Goal: Information Seeking & Learning: Check status

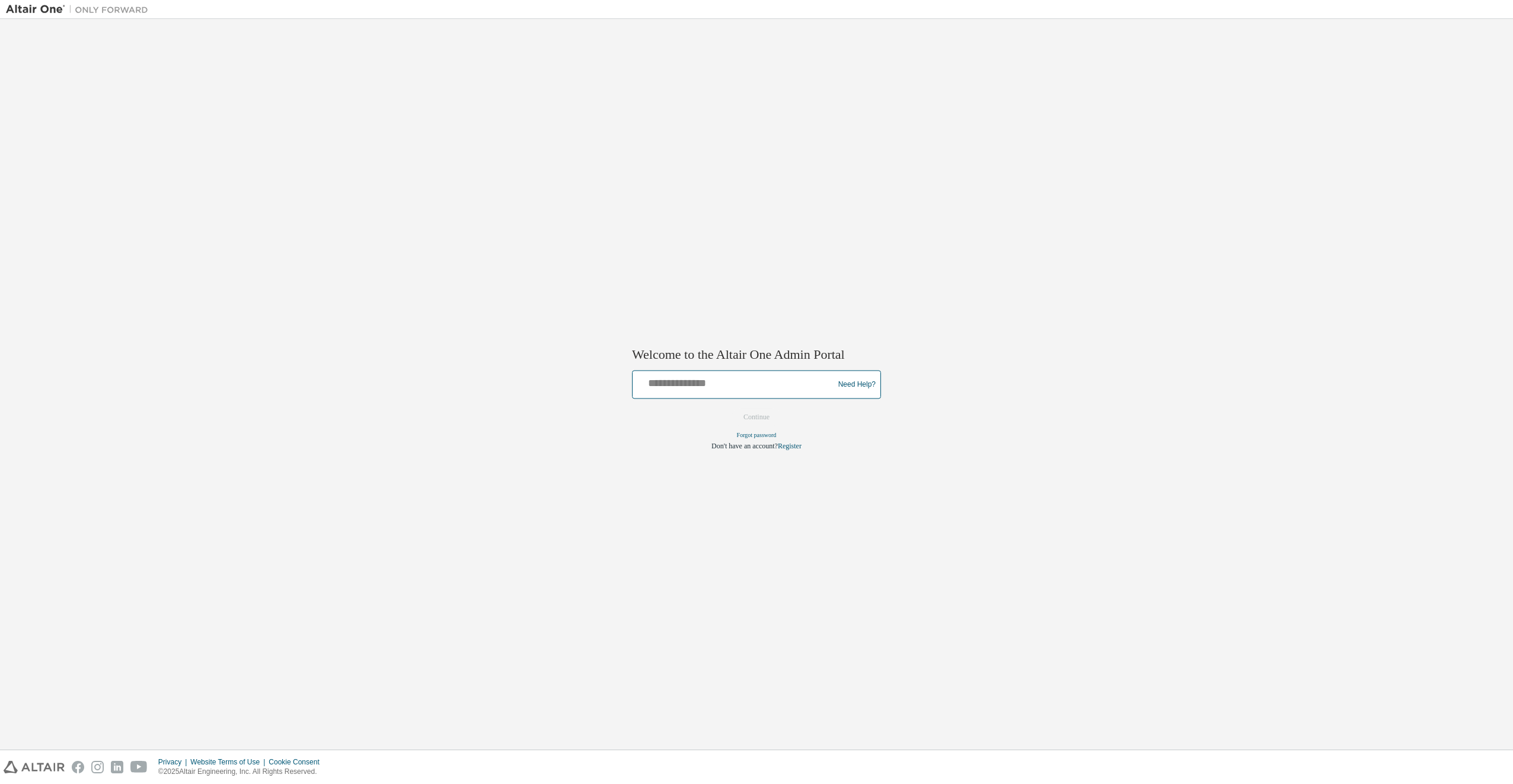
click at [674, 384] on input "text" at bounding box center [734, 382] width 195 height 17
type input "**********"
click at [772, 416] on button "Continue" at bounding box center [756, 417] width 51 height 17
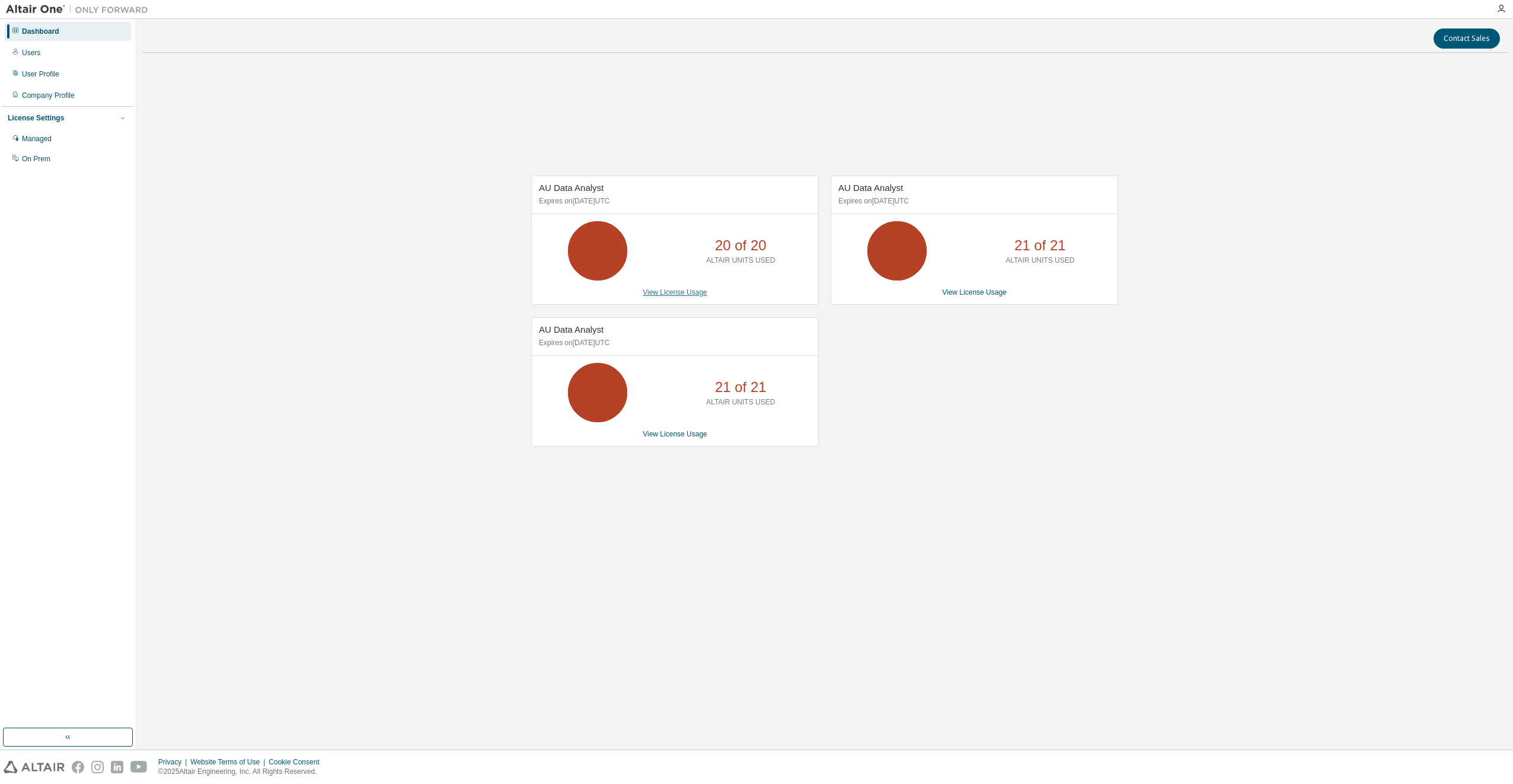
click at [684, 292] on link "View License Usage" at bounding box center [675, 292] width 65 height 9
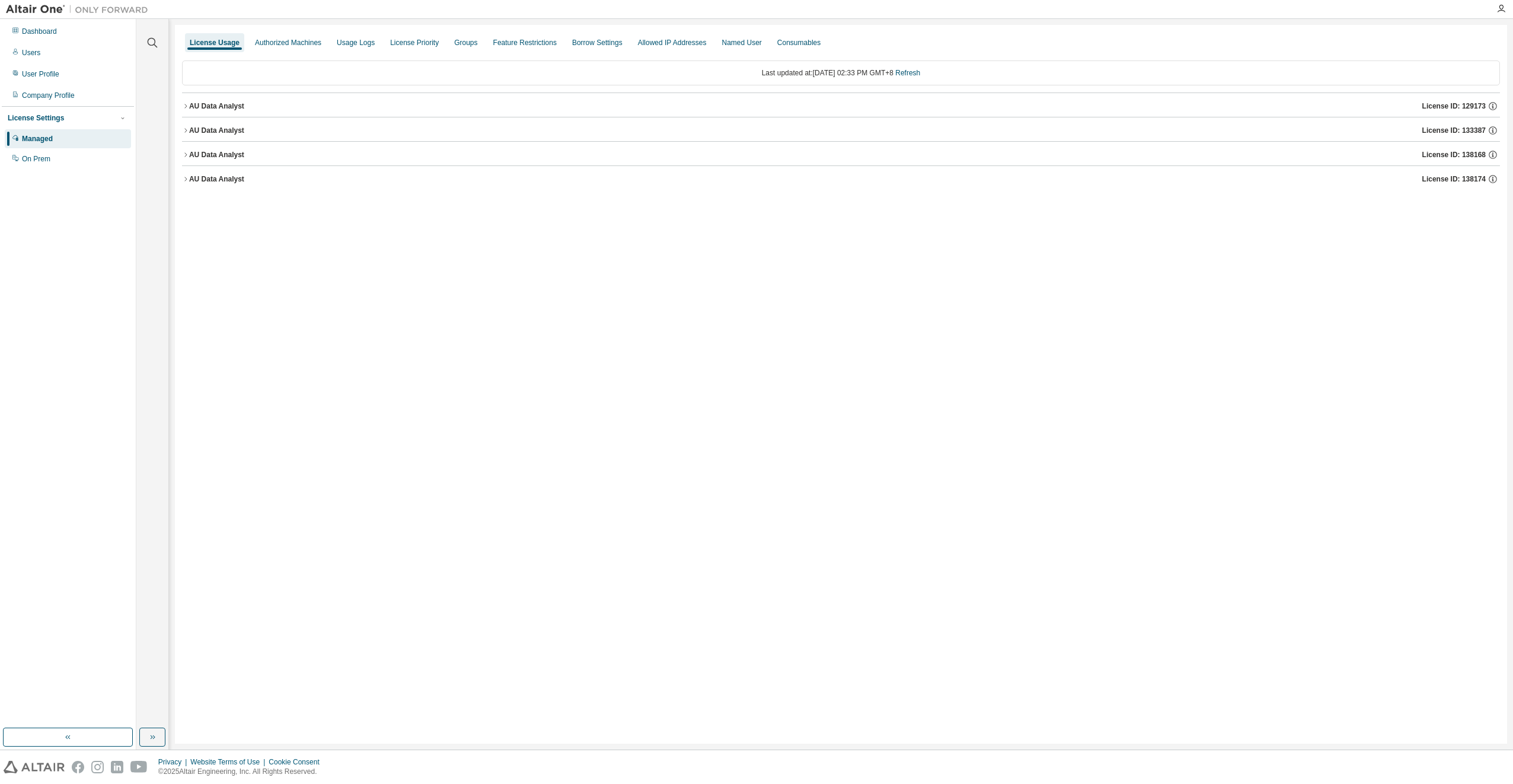
click at [241, 128] on div "AU Data Analyst" at bounding box center [217, 130] width 55 height 10
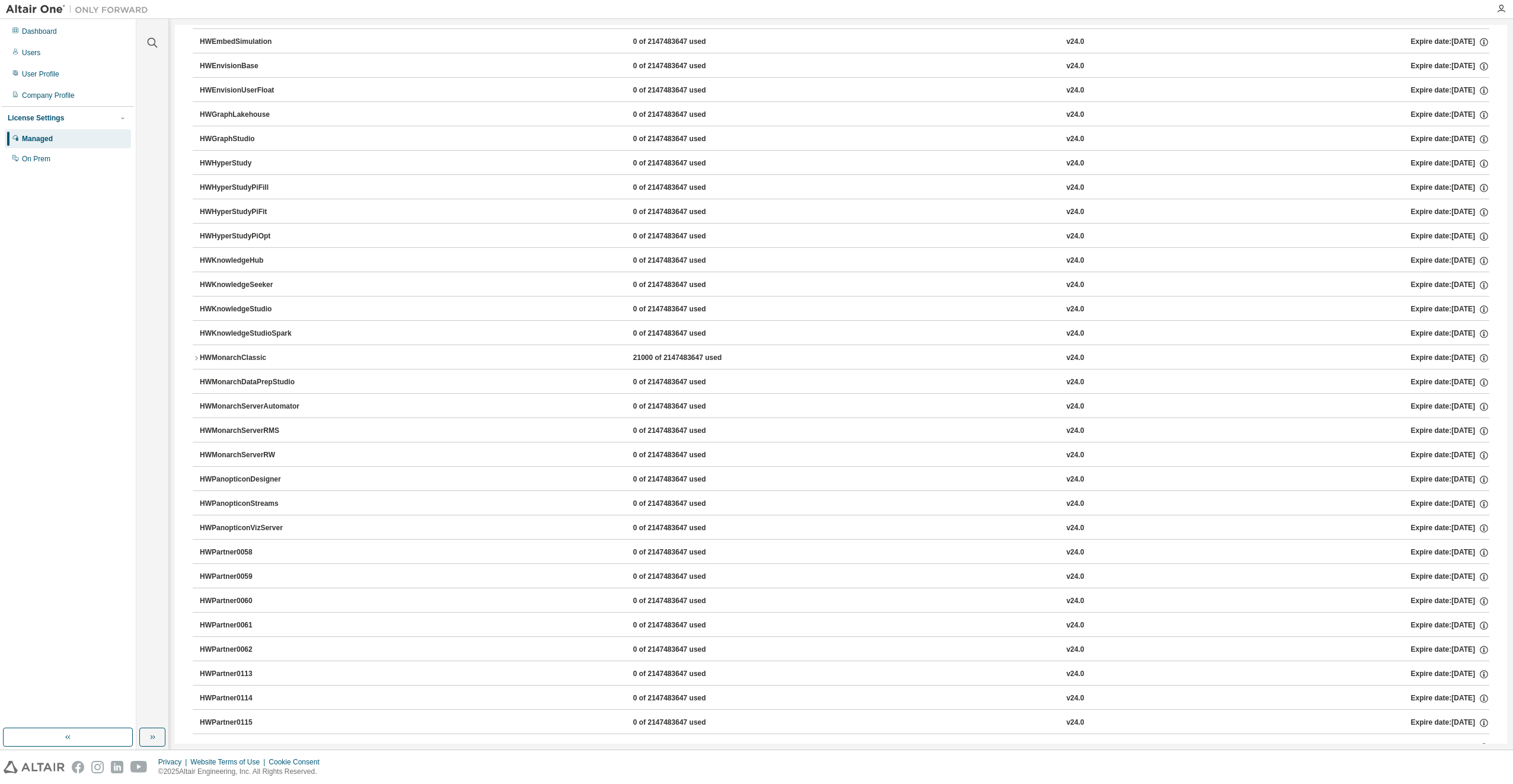
scroll to position [533, 0]
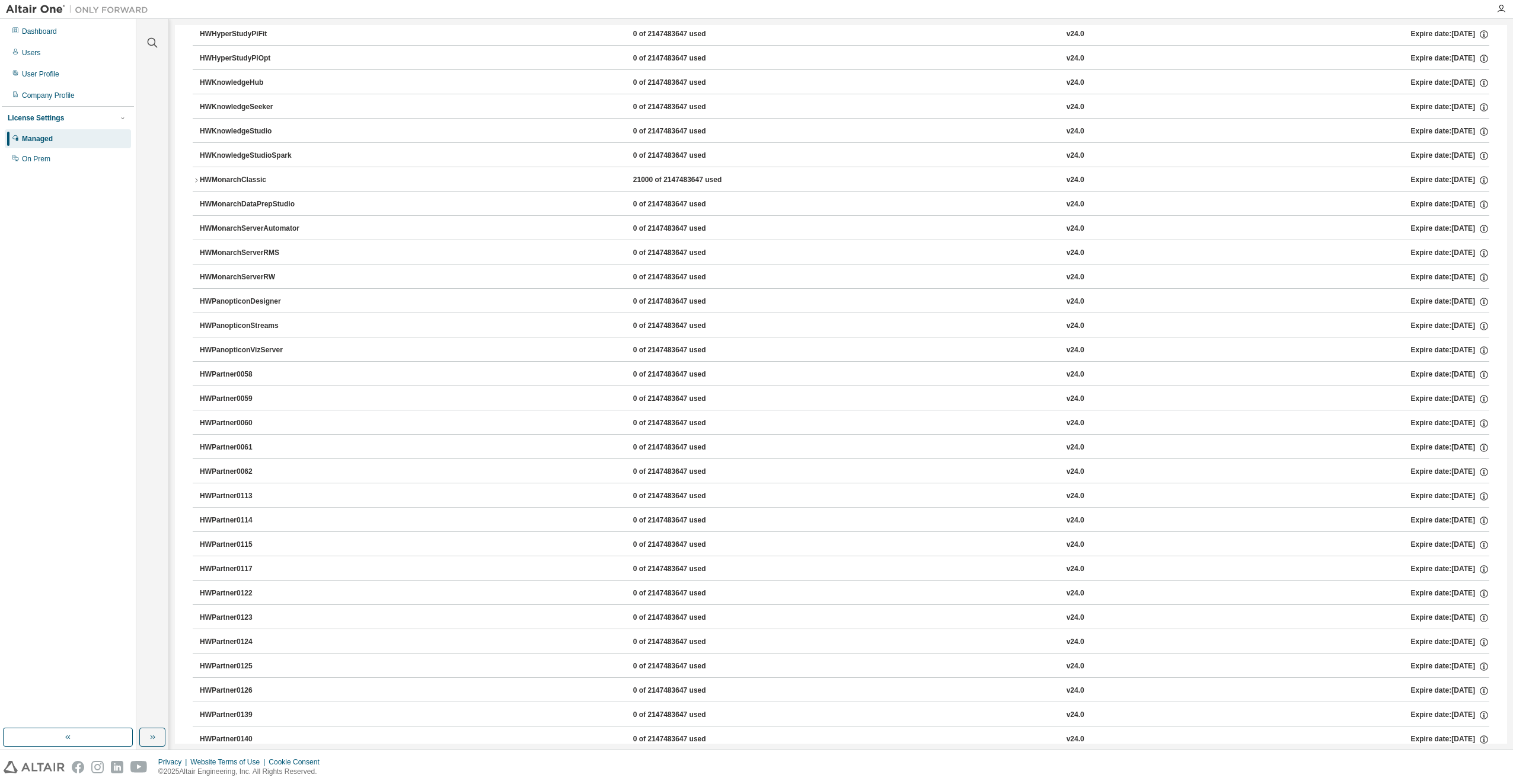
click at [250, 183] on div "HWMonarchClassic" at bounding box center [253, 180] width 107 height 10
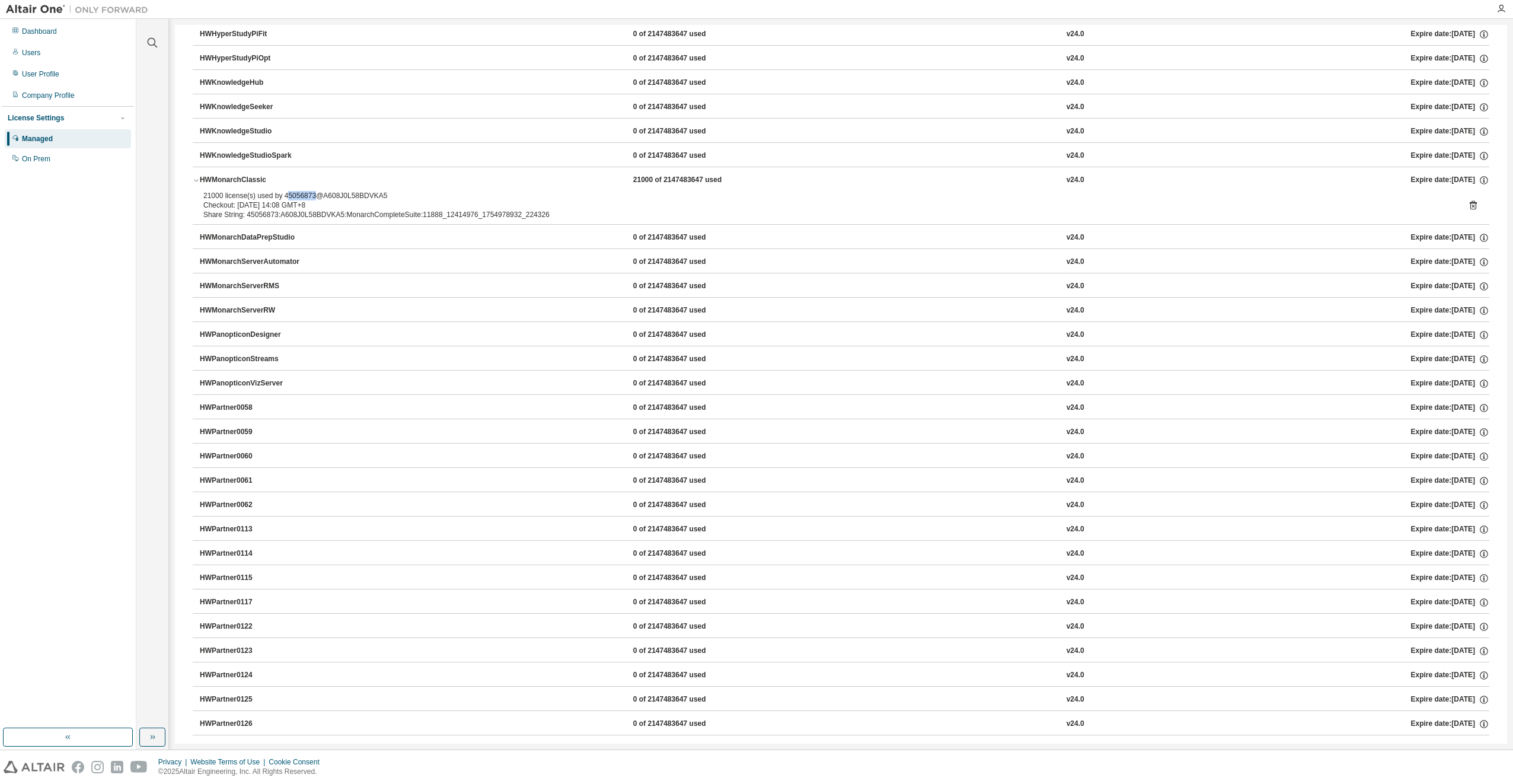
drag, startPoint x: 311, startPoint y: 195, endPoint x: 284, endPoint y: 196, distance: 27.0
click at [284, 196] on div "21000 license(s) used by 45056873@A608J0L58BDVKA5" at bounding box center [827, 196] width 1247 height 10
drag, startPoint x: 284, startPoint y: 196, endPoint x: 320, endPoint y: 187, distance: 37.1
click at [320, 187] on button "HWMonarchClassic 21000 of 2147483647 used v24.0 Expire date: 2025-12-19" at bounding box center [841, 181] width 1296 height 26
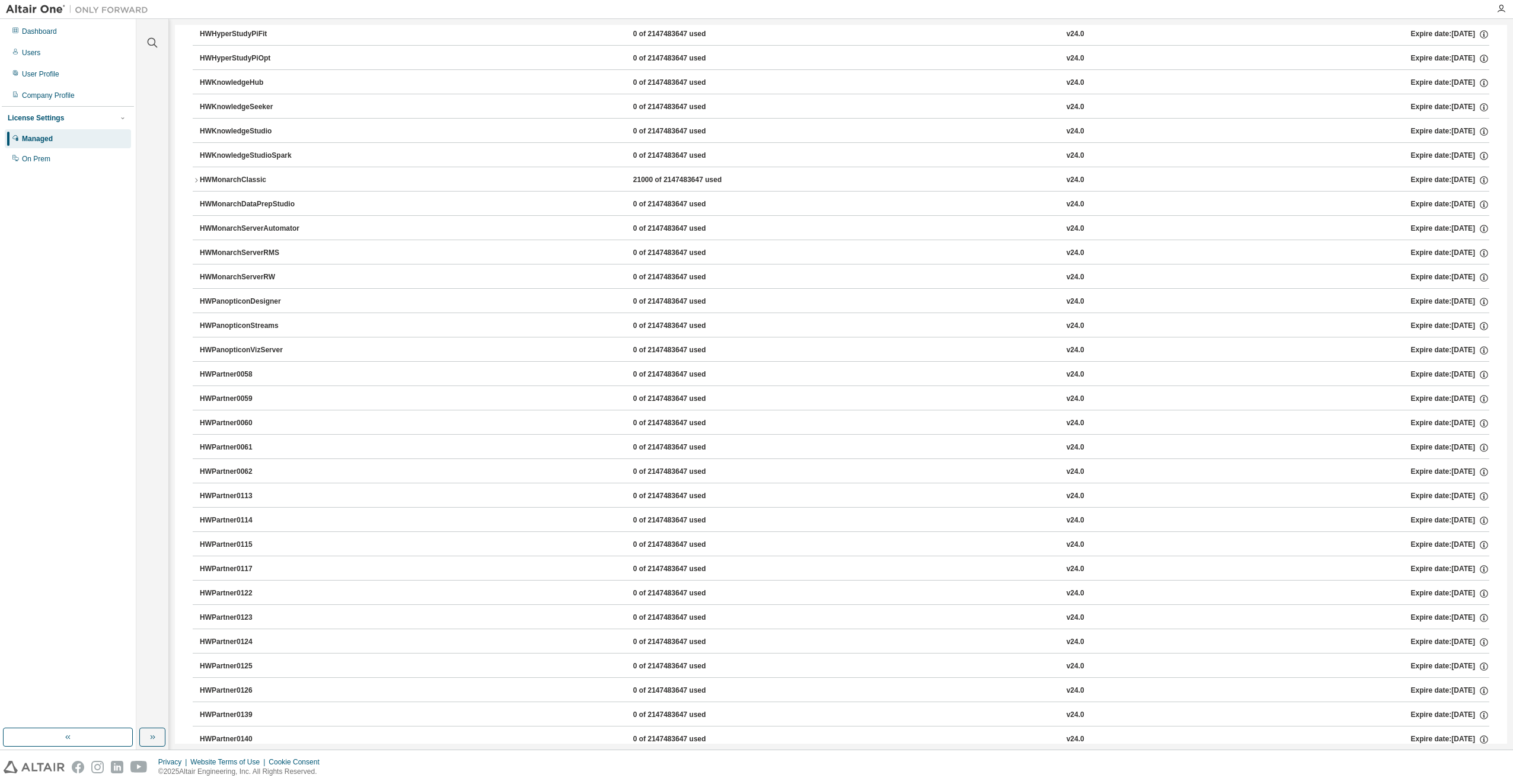
click at [260, 178] on div "HWMonarchClassic" at bounding box center [253, 180] width 107 height 10
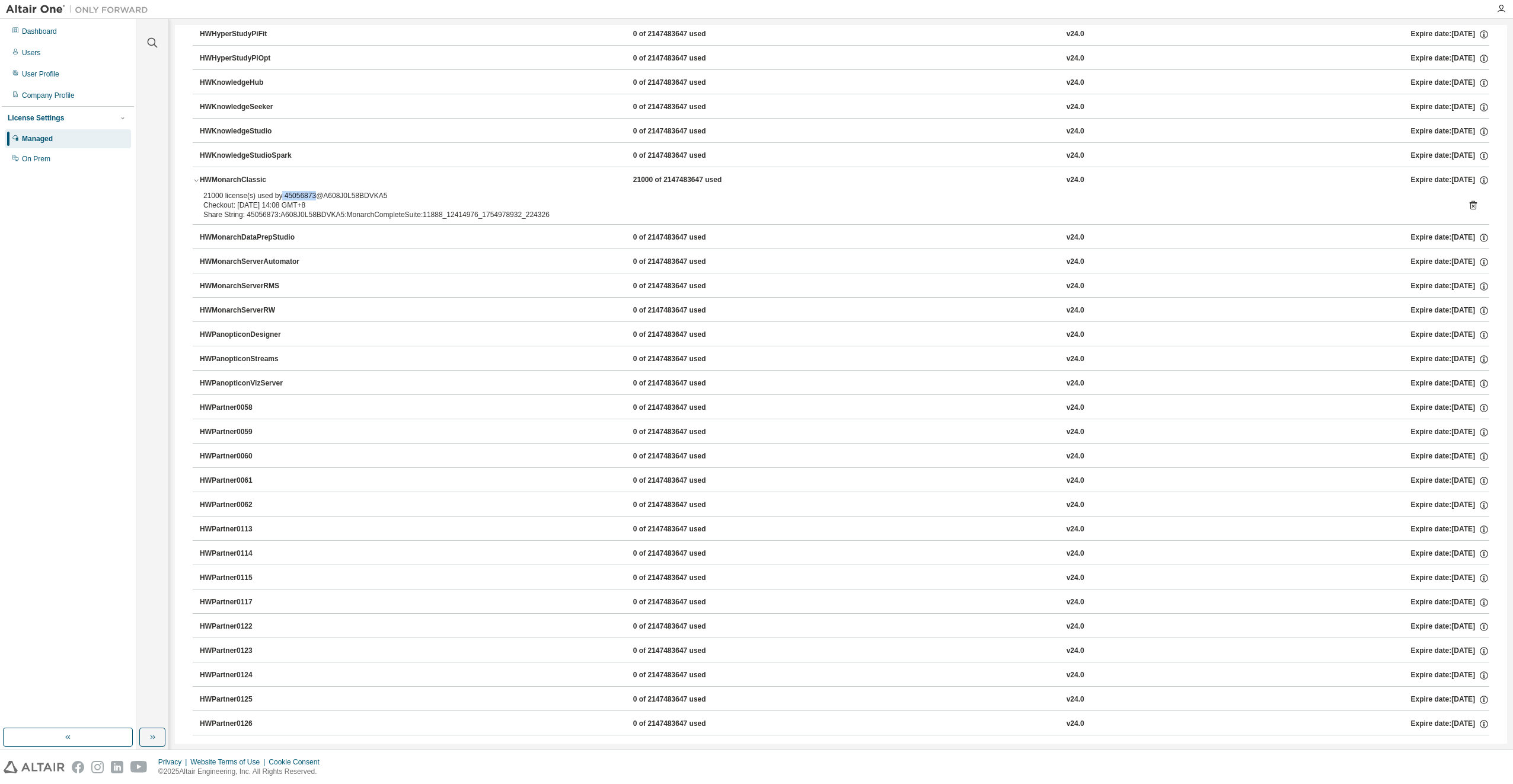
drag, startPoint x: 312, startPoint y: 196, endPoint x: 280, endPoint y: 196, distance: 32.0
click at [280, 196] on div "21000 license(s) used by 45056873@A608J0L58BDVKA5" at bounding box center [827, 196] width 1247 height 10
copy div "45056873"
click at [1470, 203] on icon at bounding box center [1474, 205] width 7 height 9
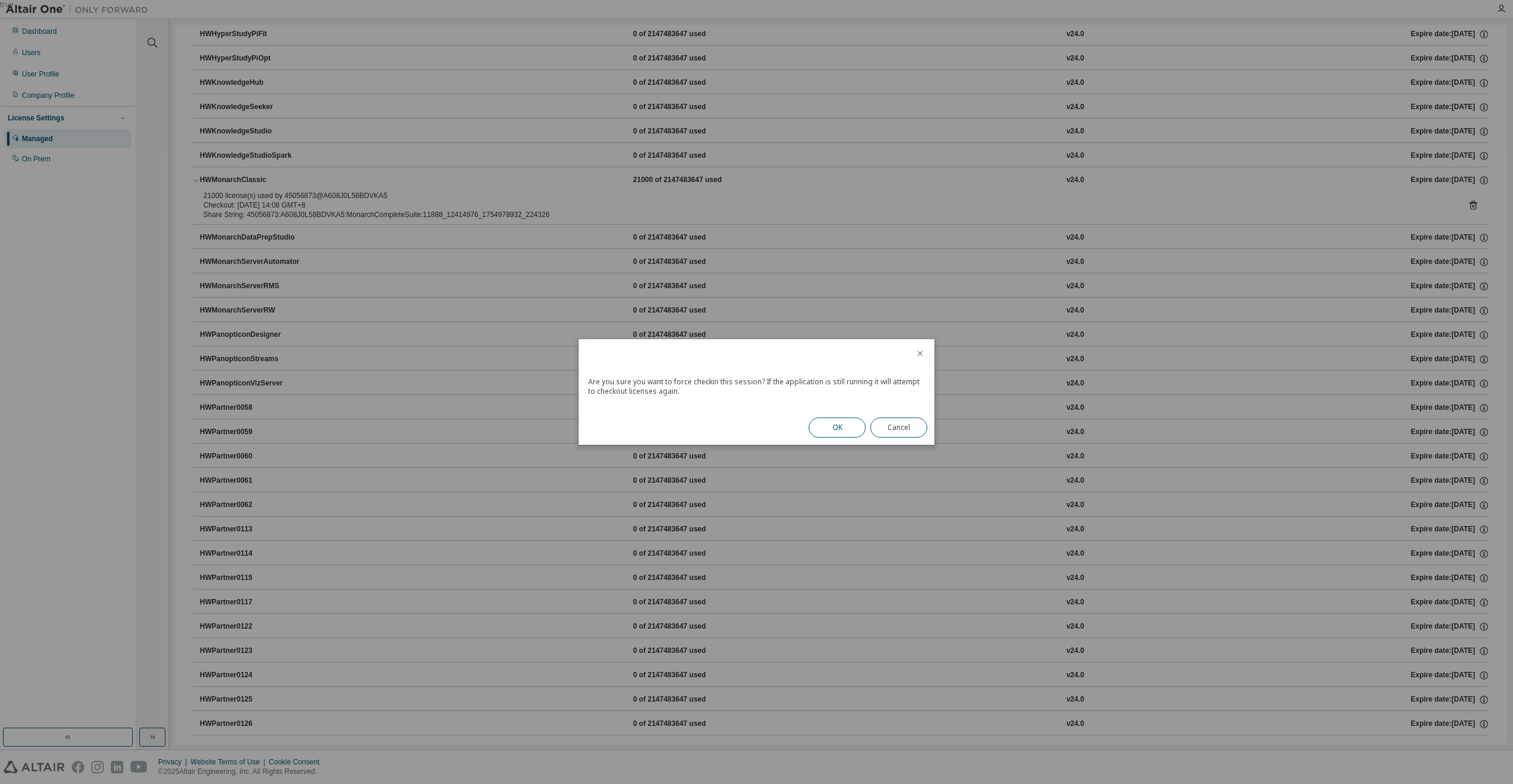
click at [855, 420] on button "OK" at bounding box center [836, 427] width 57 height 20
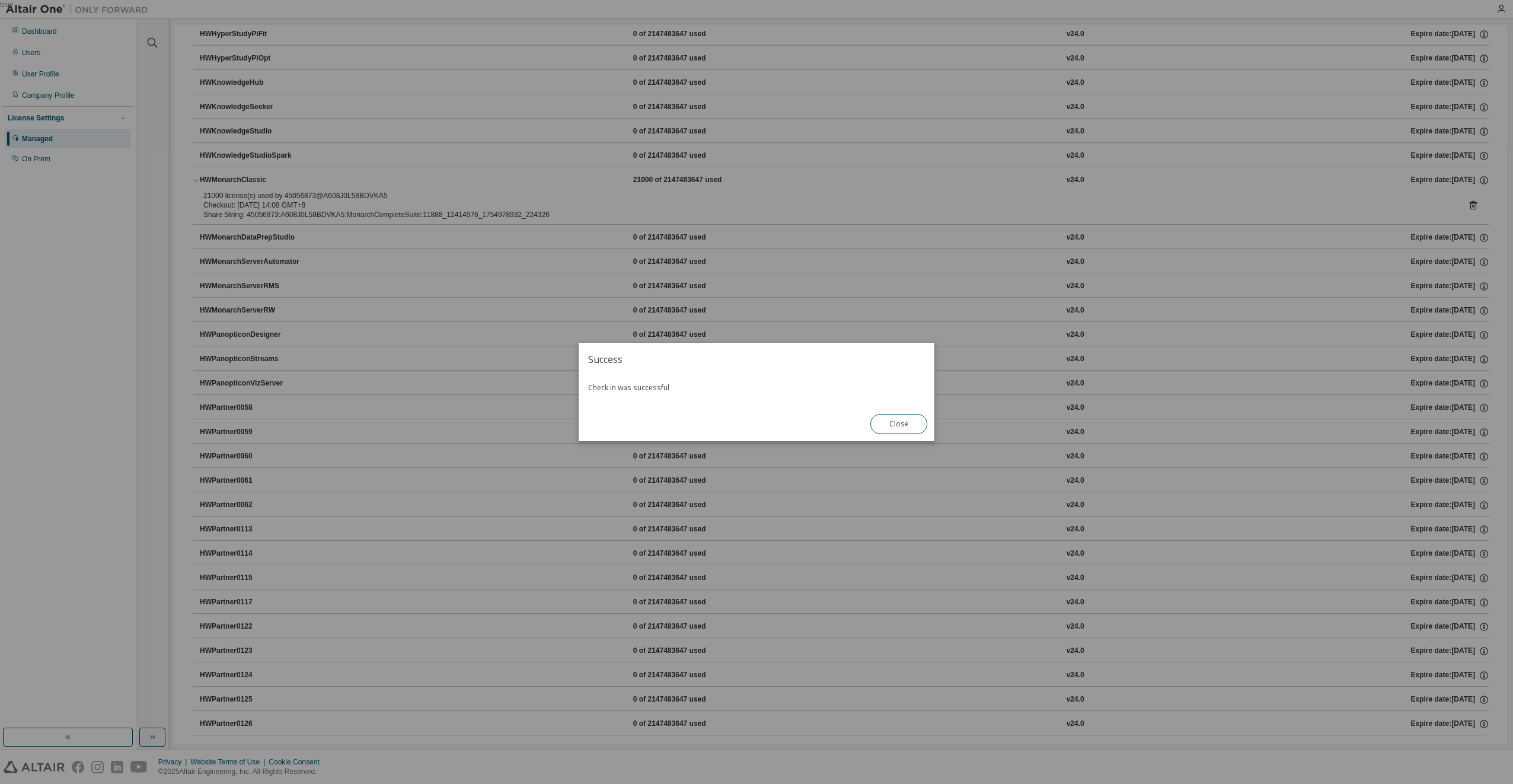
click at [899, 422] on button "Close" at bounding box center [898, 423] width 57 height 20
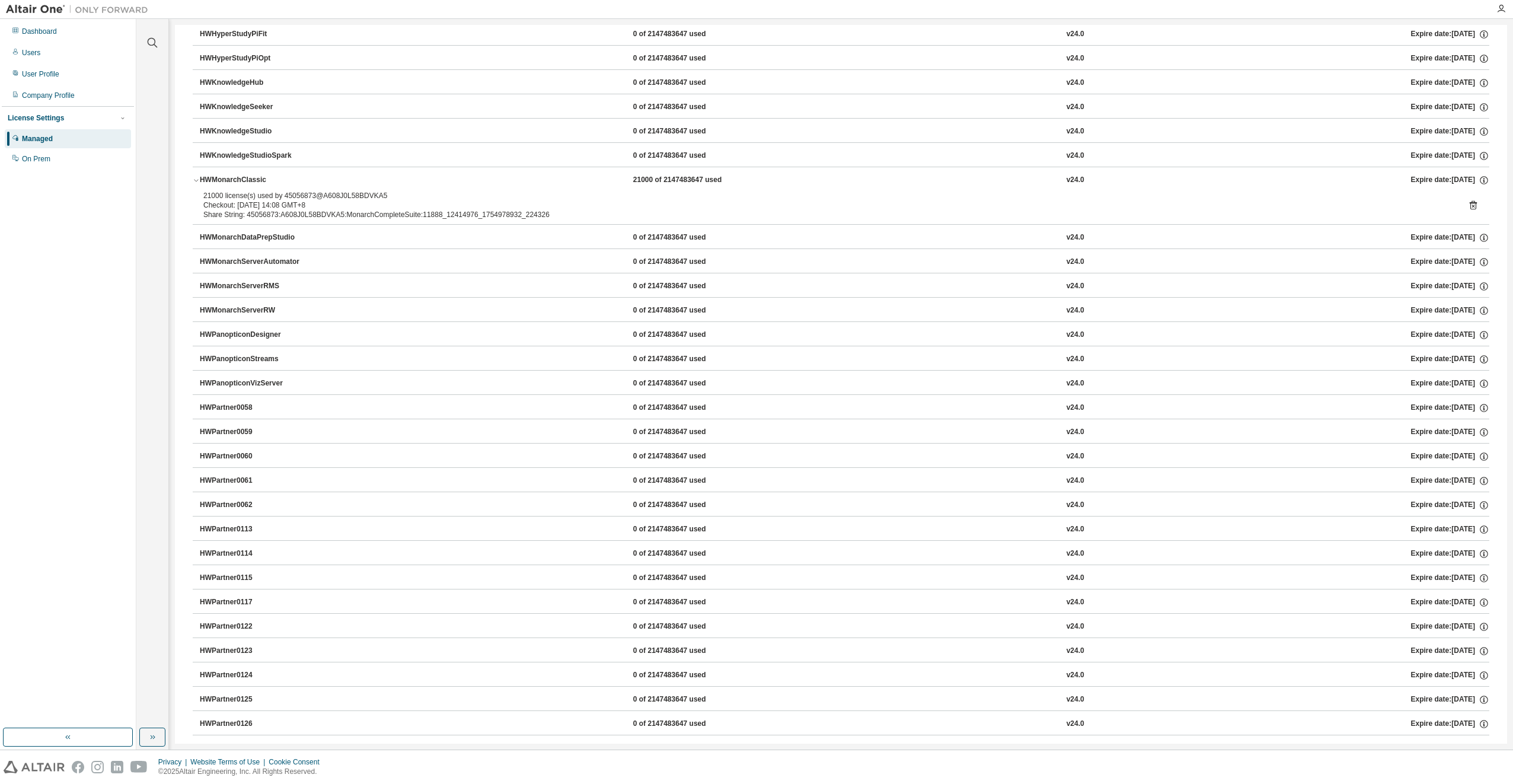
click at [1468, 204] on icon at bounding box center [1474, 205] width 10 height 10
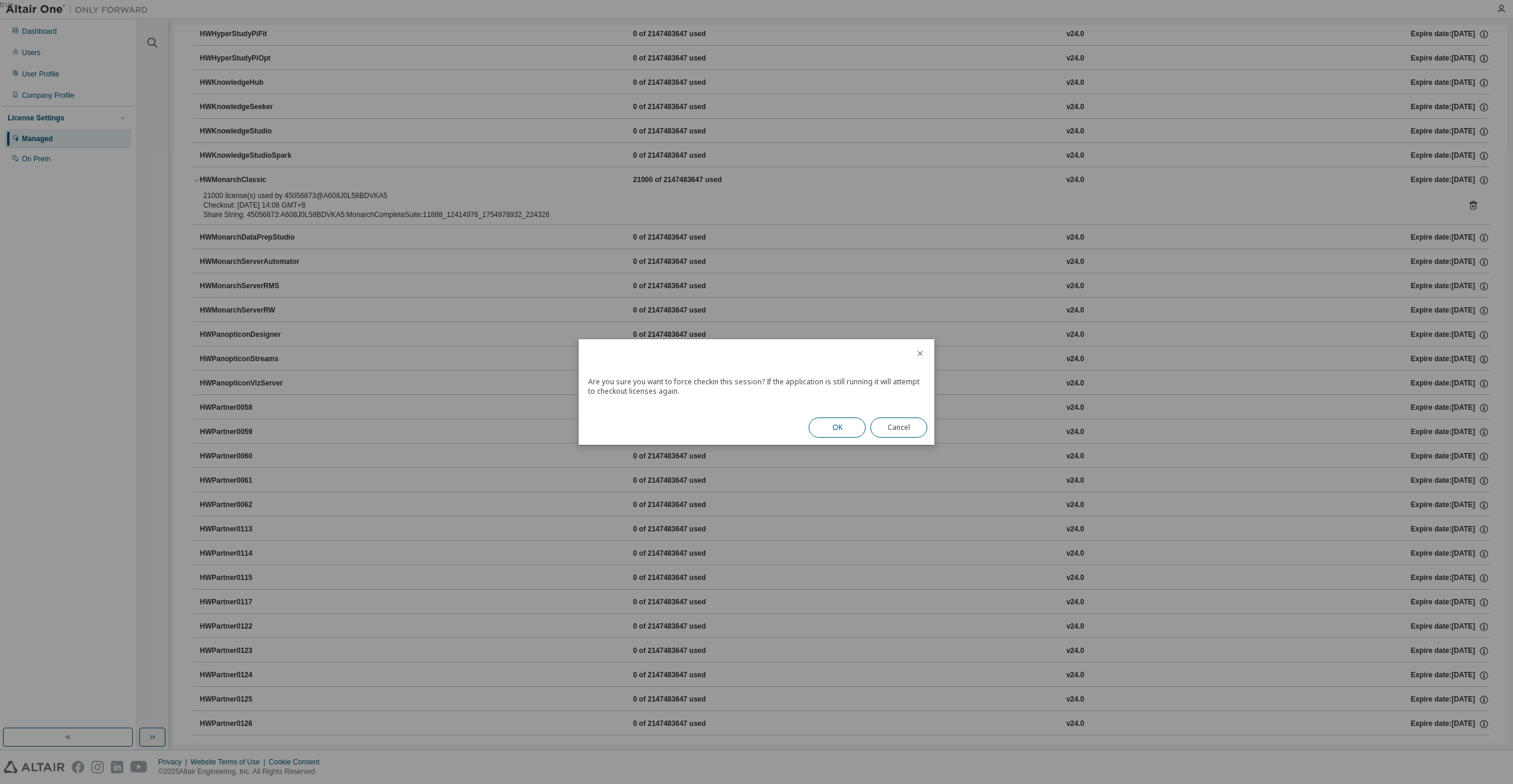
click at [847, 428] on button "OK" at bounding box center [836, 427] width 57 height 20
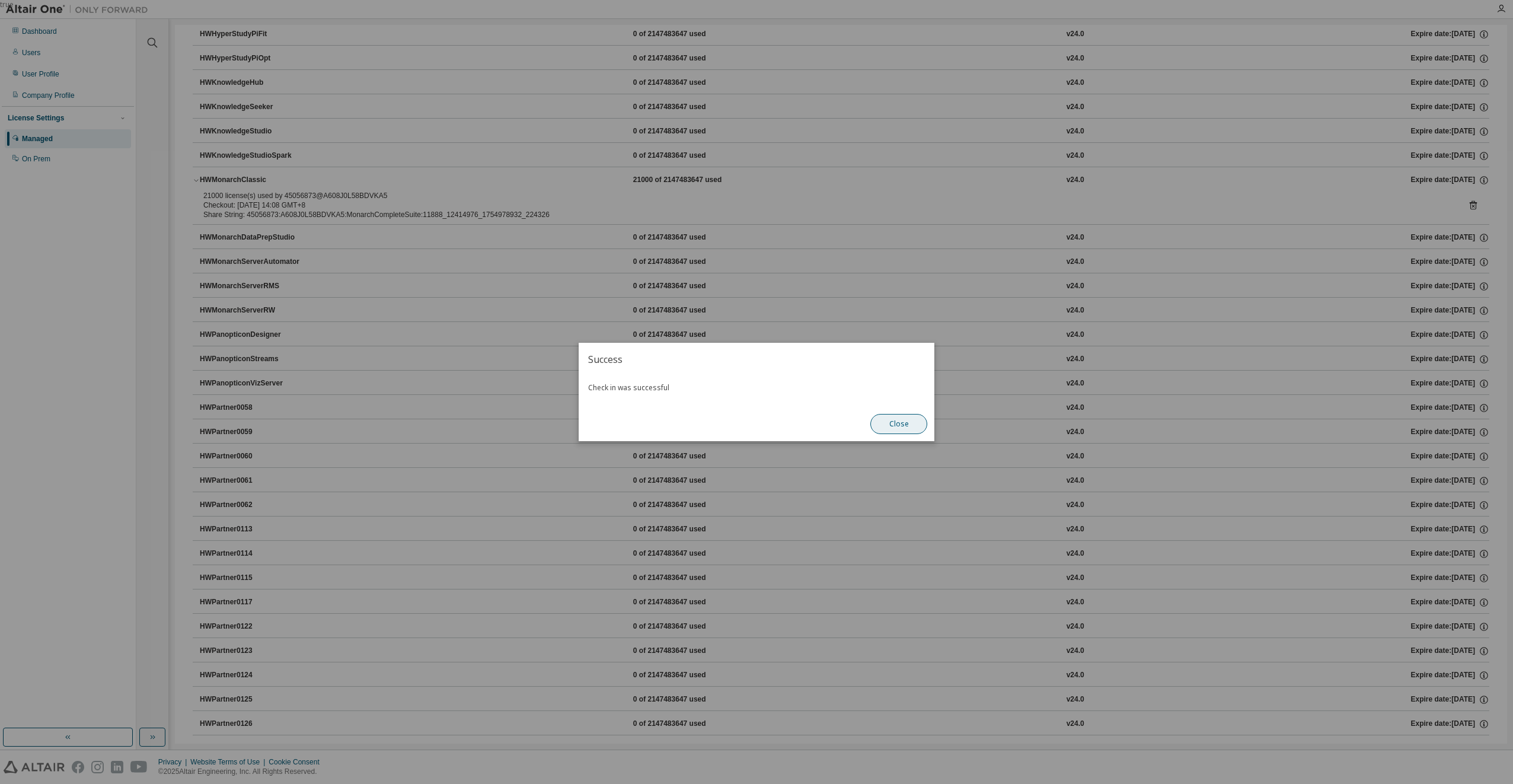
click at [883, 425] on button "Close" at bounding box center [898, 423] width 57 height 20
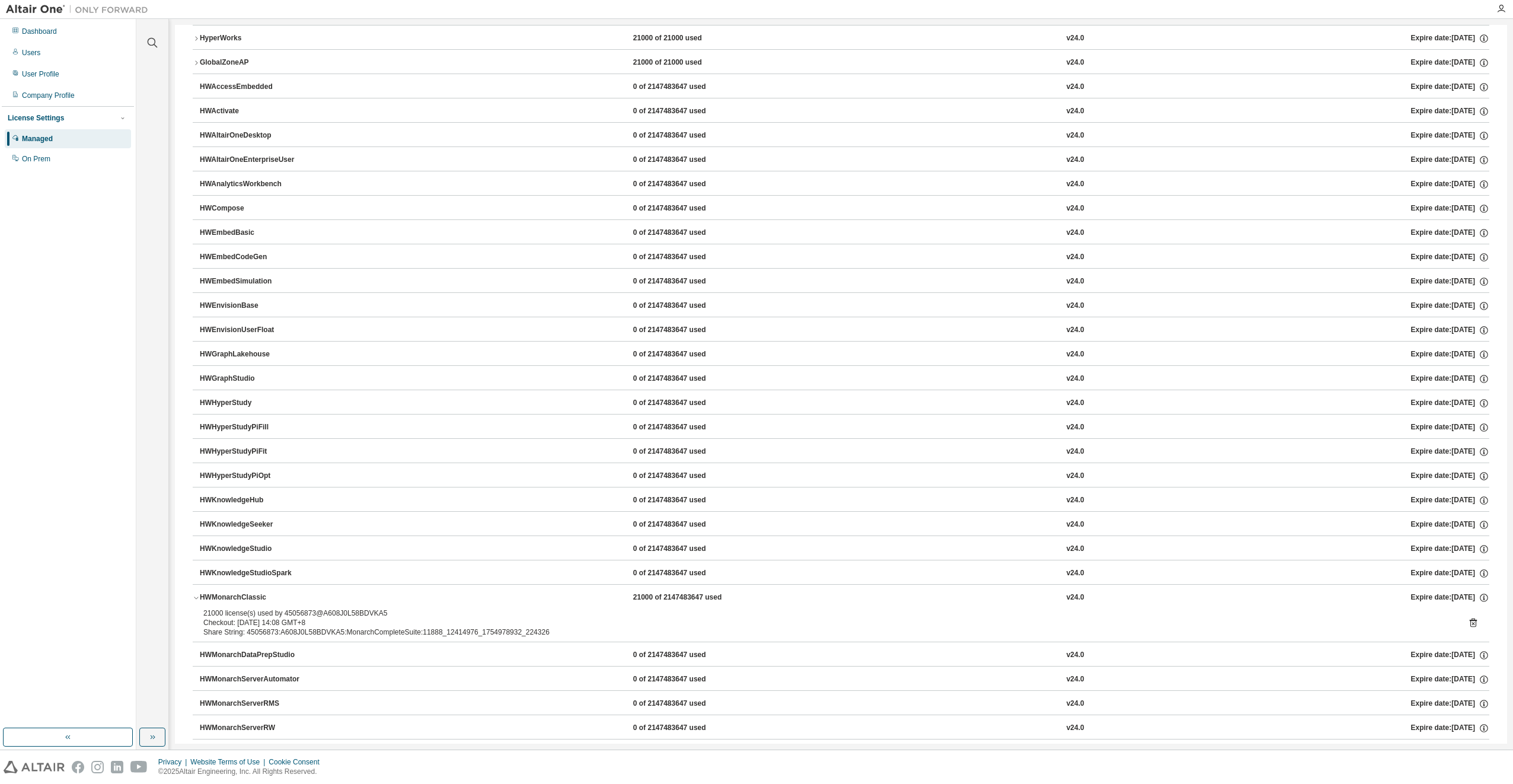
scroll to position [0, 0]
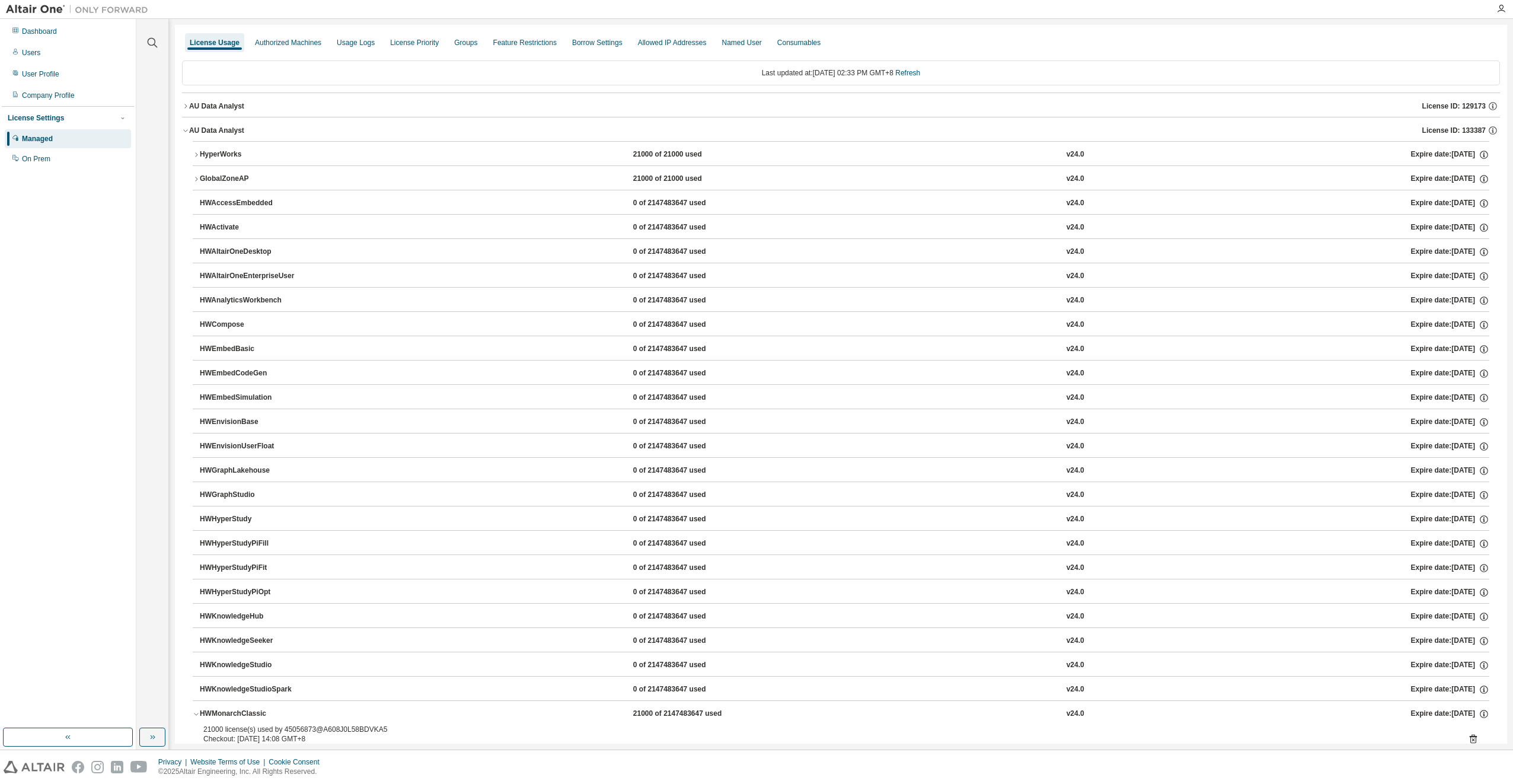
click at [234, 130] on div "AU Data Analyst" at bounding box center [217, 130] width 55 height 10
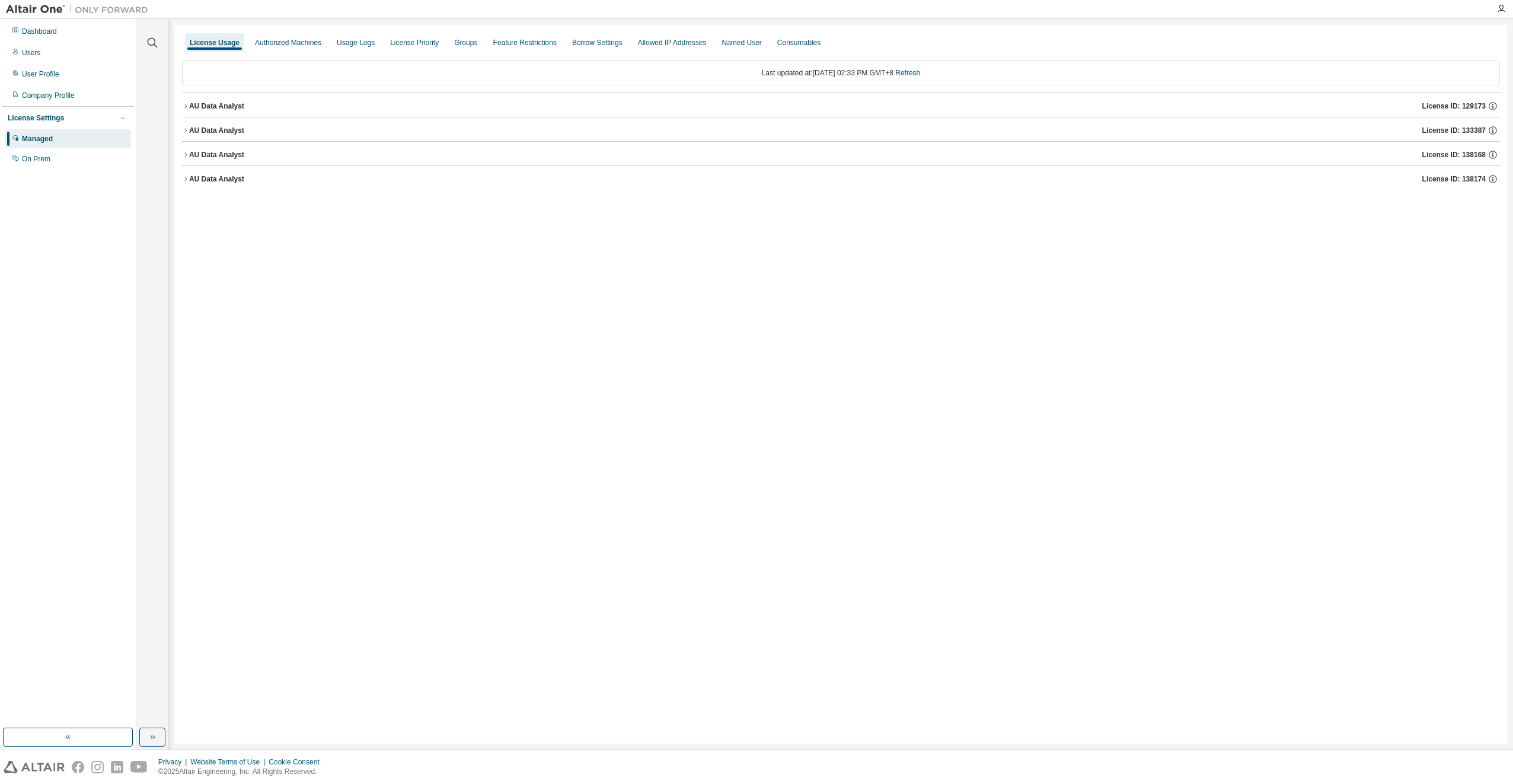
click at [231, 104] on div "AU Data Analyst" at bounding box center [217, 106] width 55 height 10
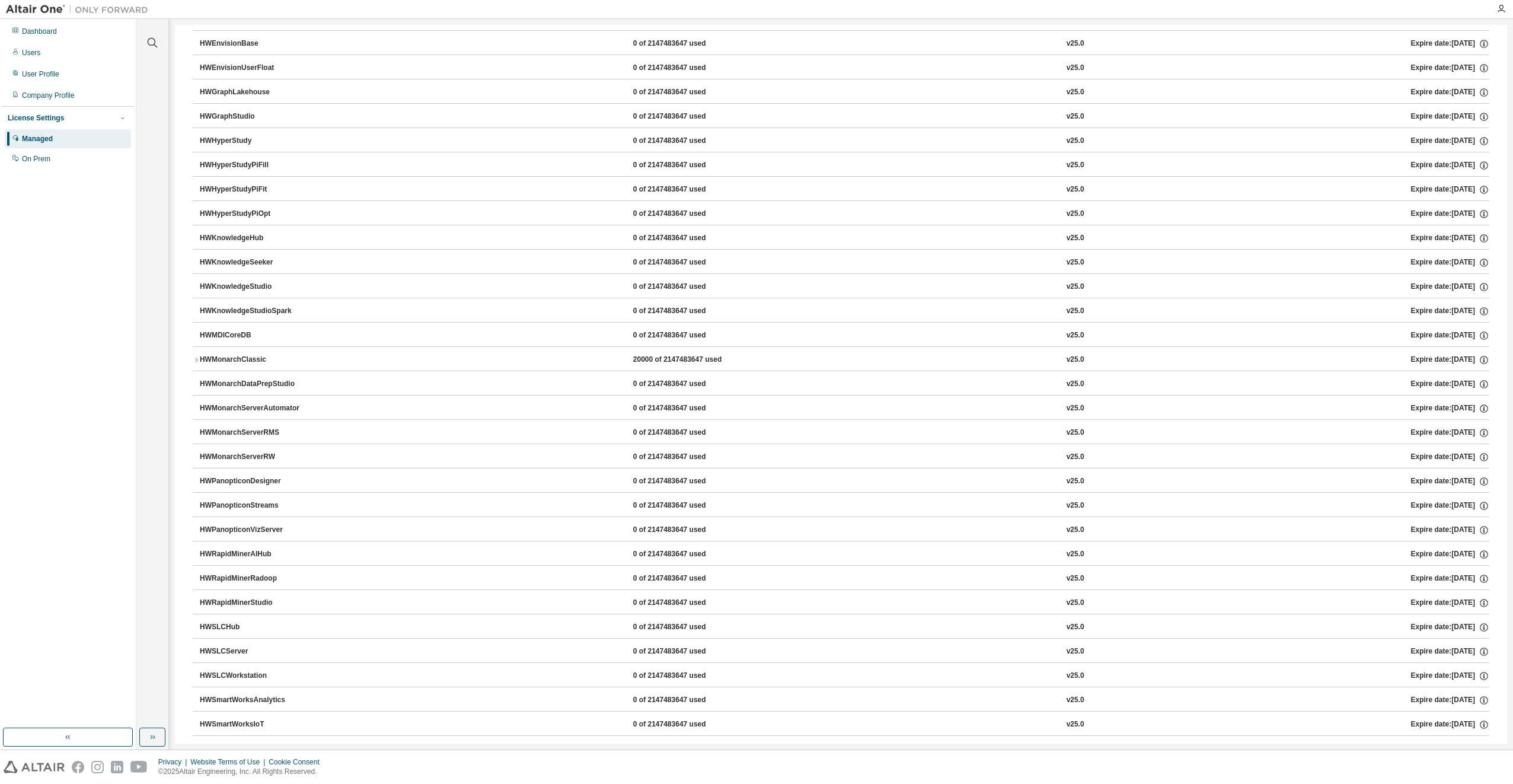
scroll to position [474, 0]
click at [236, 239] on div "HWMonarchClassic" at bounding box center [253, 239] width 107 height 10
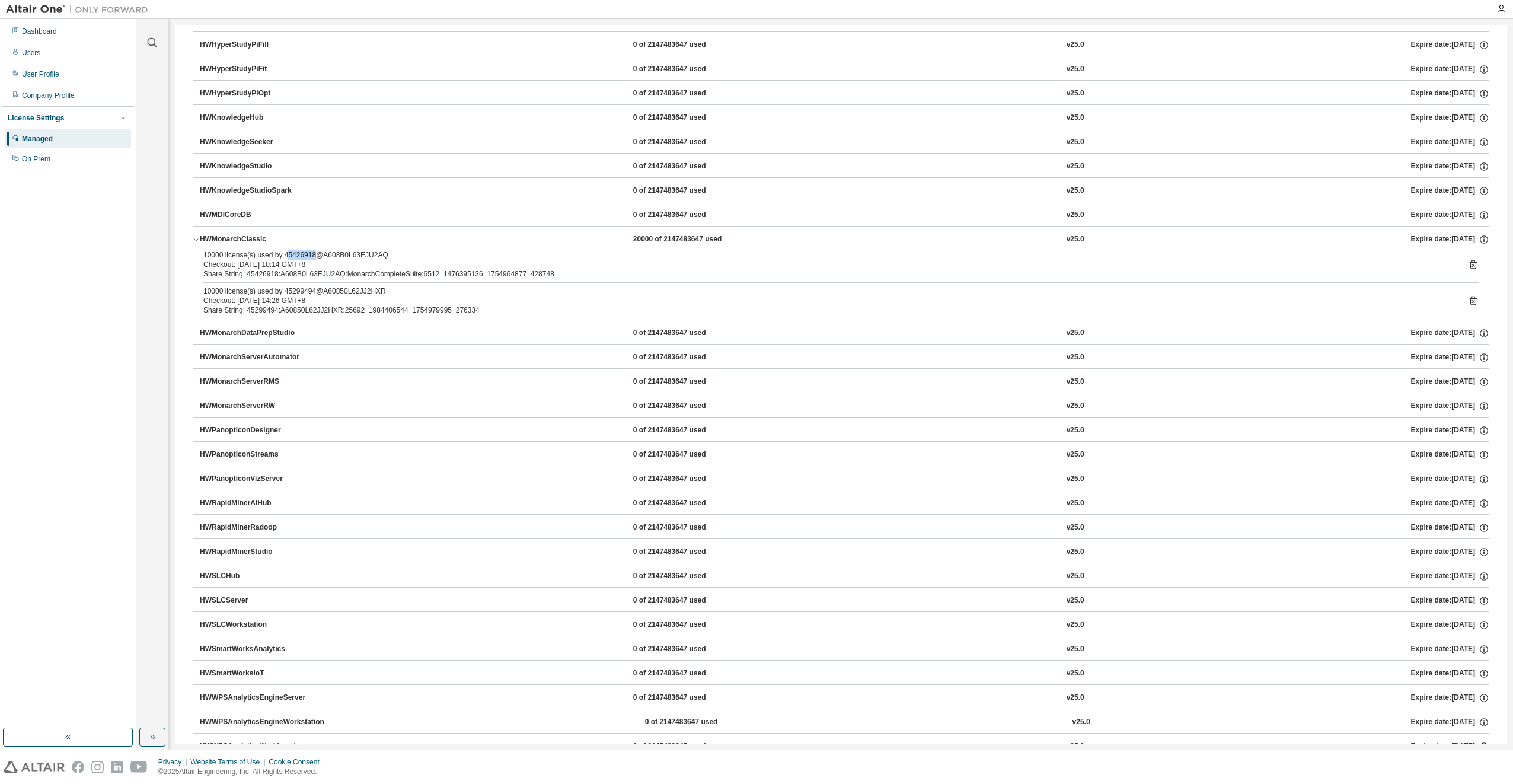
drag, startPoint x: 312, startPoint y: 252, endPoint x: 284, endPoint y: 256, distance: 28.3
click at [284, 256] on div "10000 license(s) used by 45426918@A608B0L63EJU2AQ" at bounding box center [827, 255] width 1247 height 10
click at [310, 254] on div "10000 license(s) used by 45426918@A608B0L63EJU2AQ" at bounding box center [827, 255] width 1247 height 10
drag, startPoint x: 311, startPoint y: 255, endPoint x: 282, endPoint y: 258, distance: 29.2
click at [282, 258] on div "10000 license(s) used by 45426918@A608B0L63EJU2AQ" at bounding box center [827, 255] width 1247 height 10
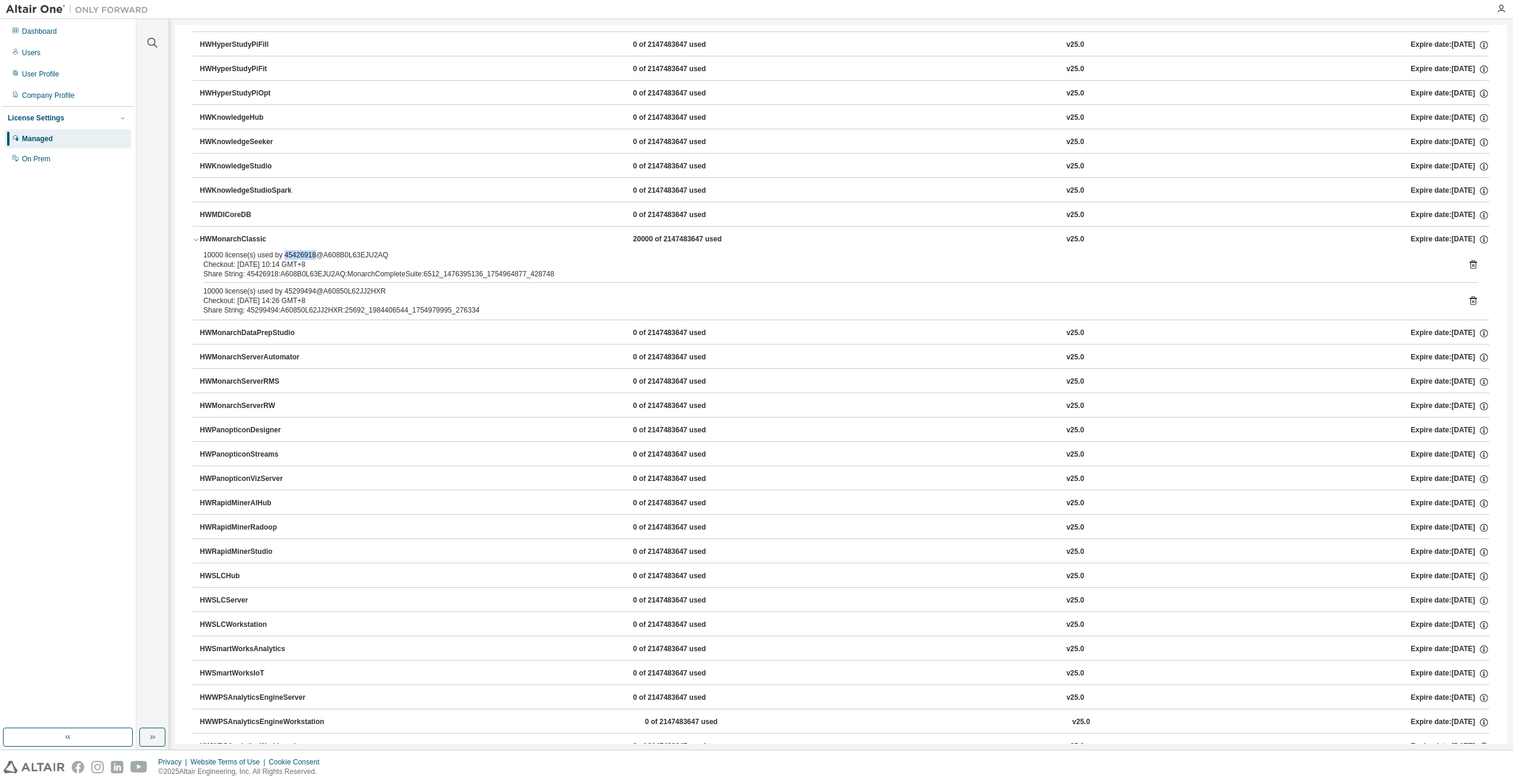
copy div "45426918"
click at [1470, 263] on icon at bounding box center [1474, 265] width 7 height 9
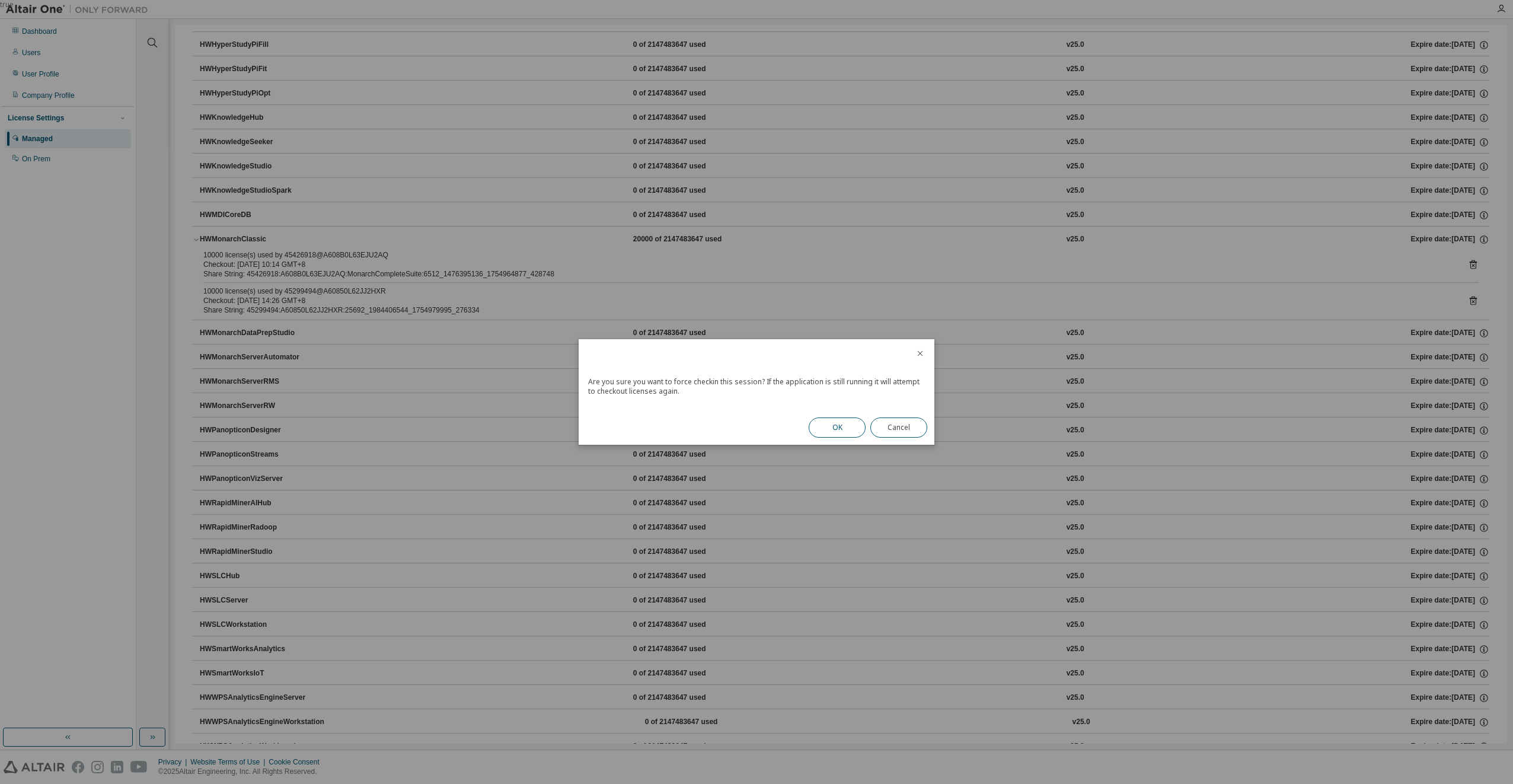
click at [850, 421] on button "OK" at bounding box center [836, 427] width 57 height 20
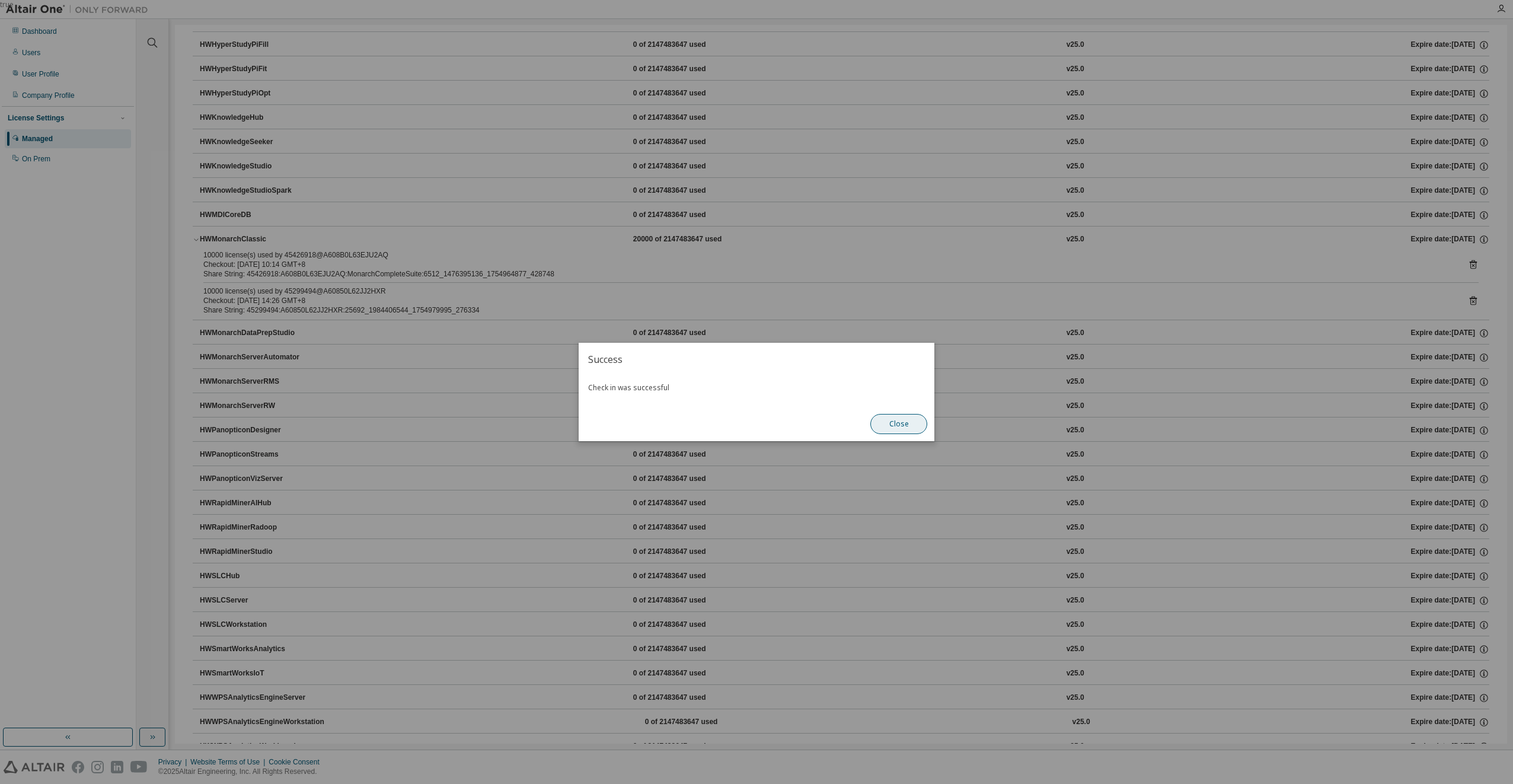
click at [886, 416] on button "Close" at bounding box center [898, 423] width 57 height 20
